Goal: Check status: Check status

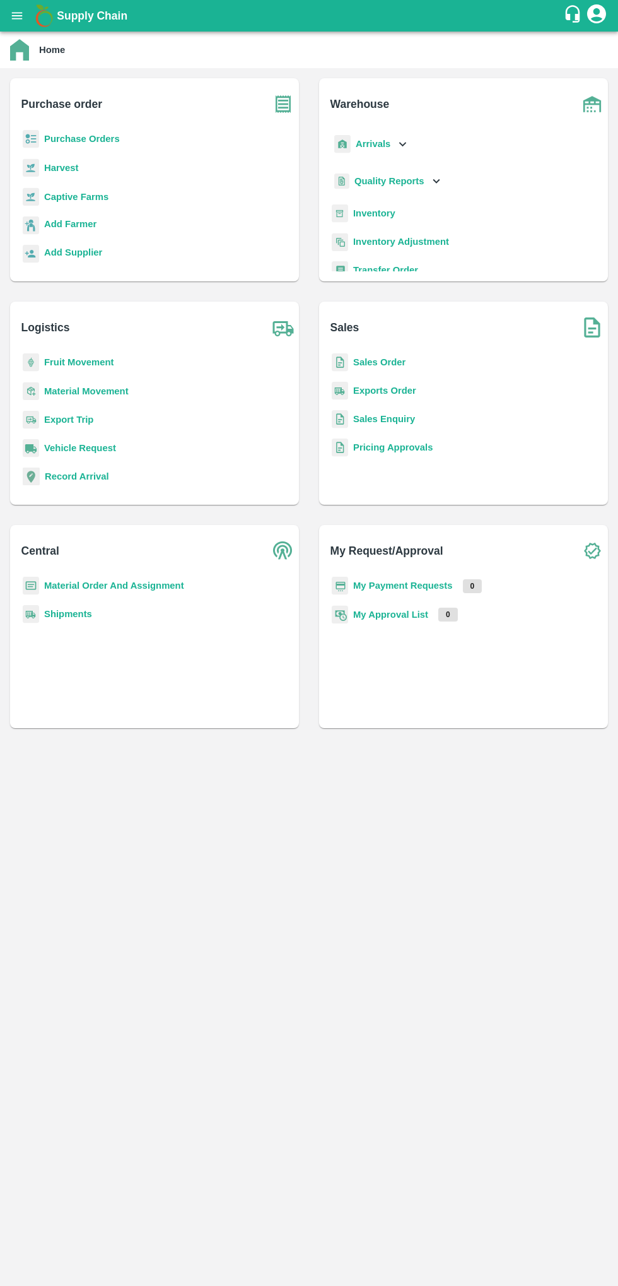
click at [17, 13] on icon "open drawer" at bounding box center [17, 15] width 11 height 7
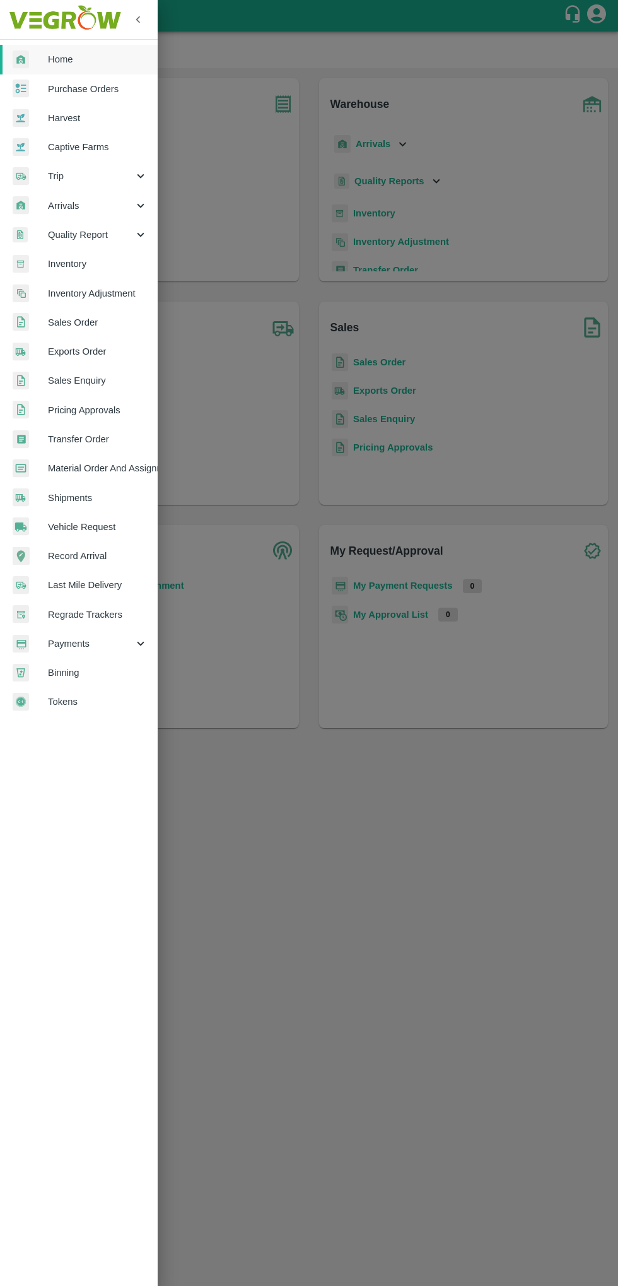
click at [85, 89] on span "Purchase Orders" at bounding box center [98, 89] width 100 height 14
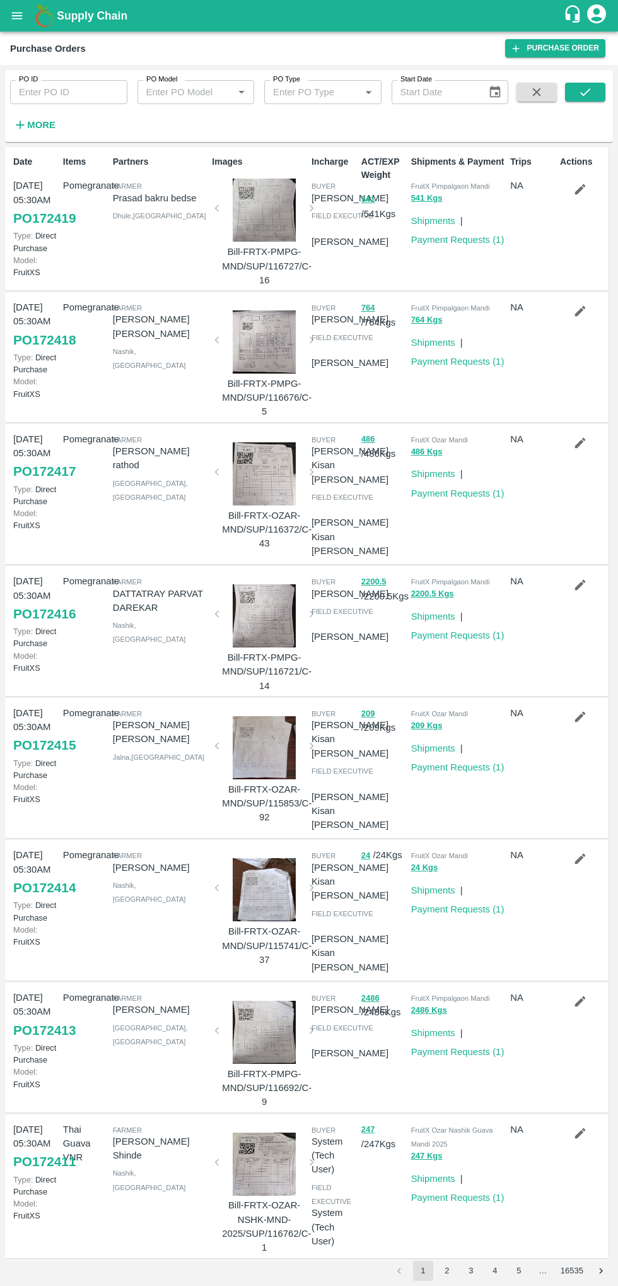
click at [61, 92] on input "PO ID" at bounding box center [68, 92] width 117 height 24
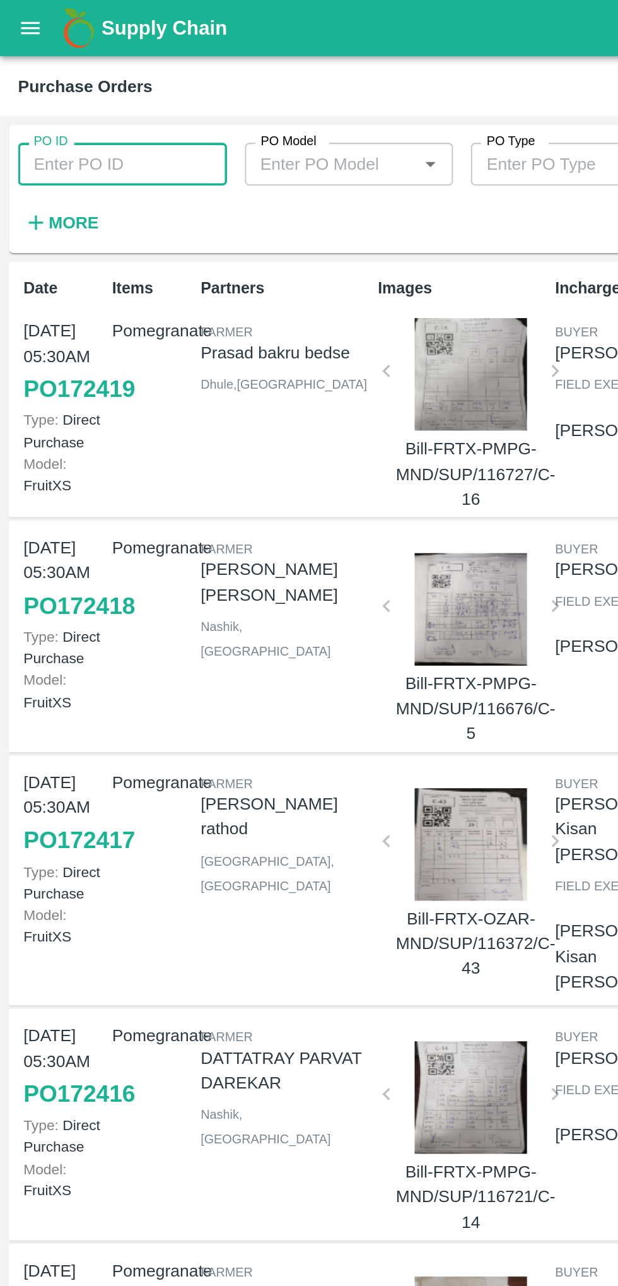
click at [50, 89] on input "PO ID" at bounding box center [68, 92] width 117 height 24
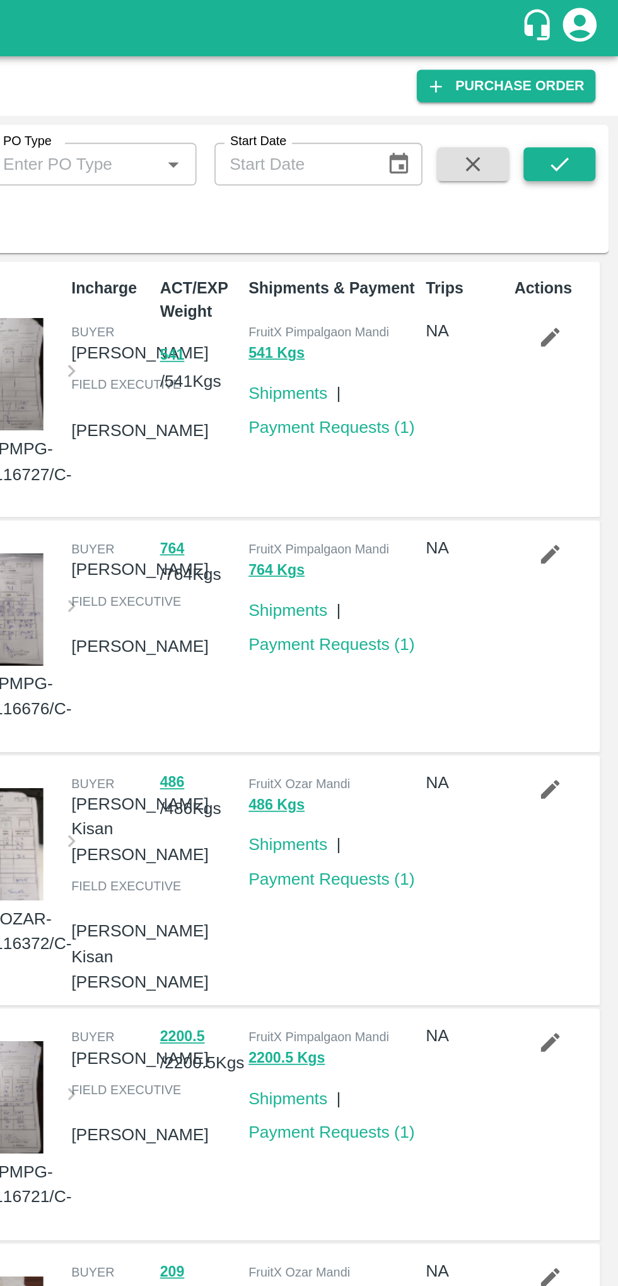
type input "172333"
click at [570, 92] on button "submit" at bounding box center [585, 92] width 40 height 19
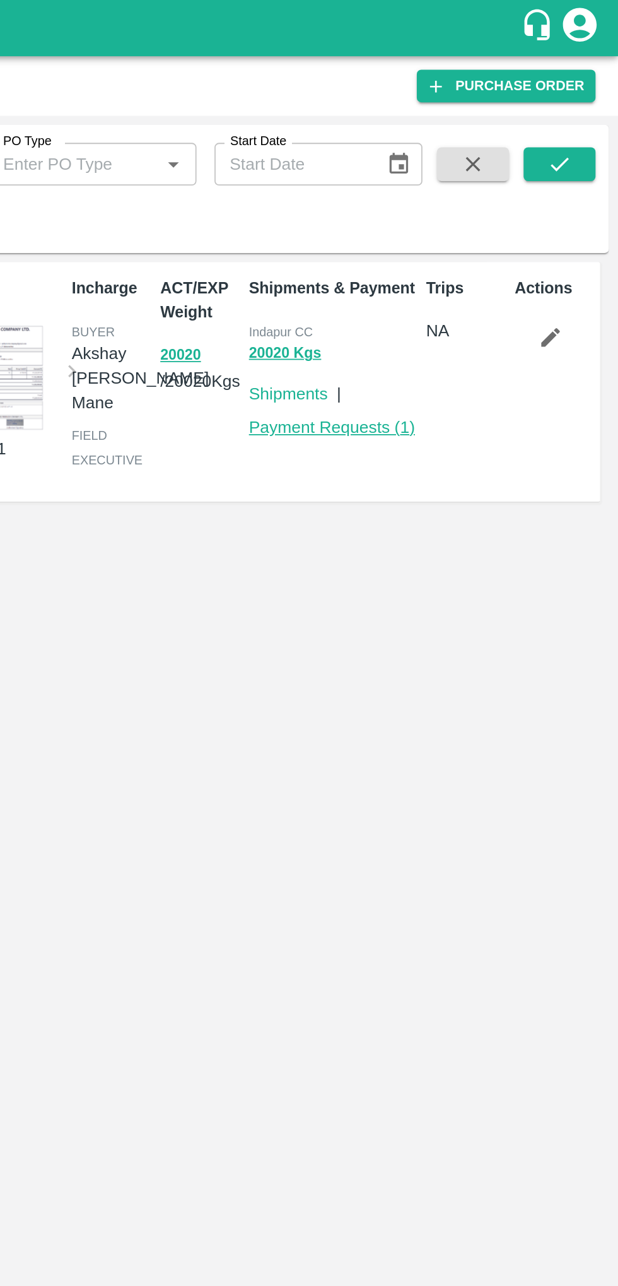
click at [437, 237] on link "Payment Requests ( 1 )" at bounding box center [457, 240] width 93 height 10
